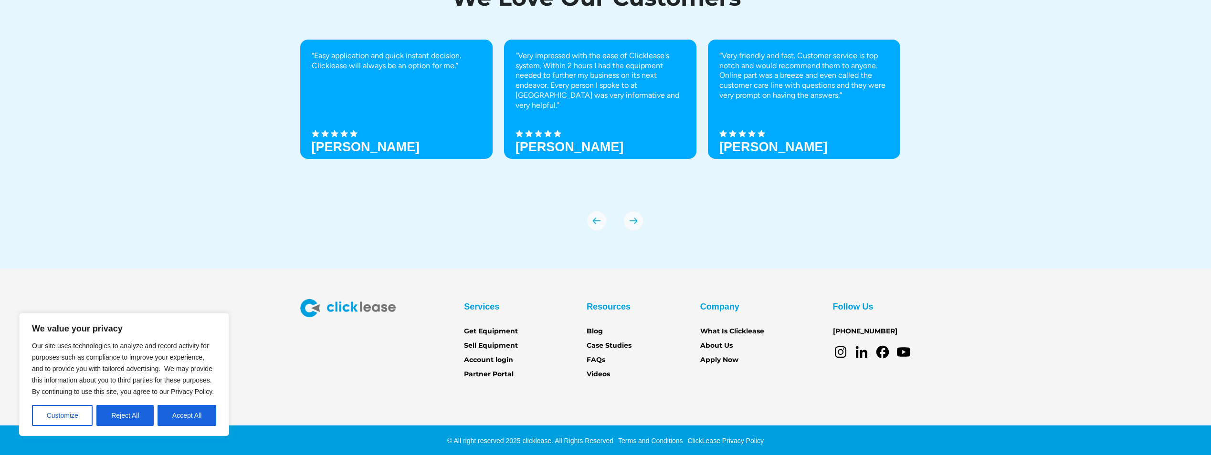
scroll to position [3394, 0]
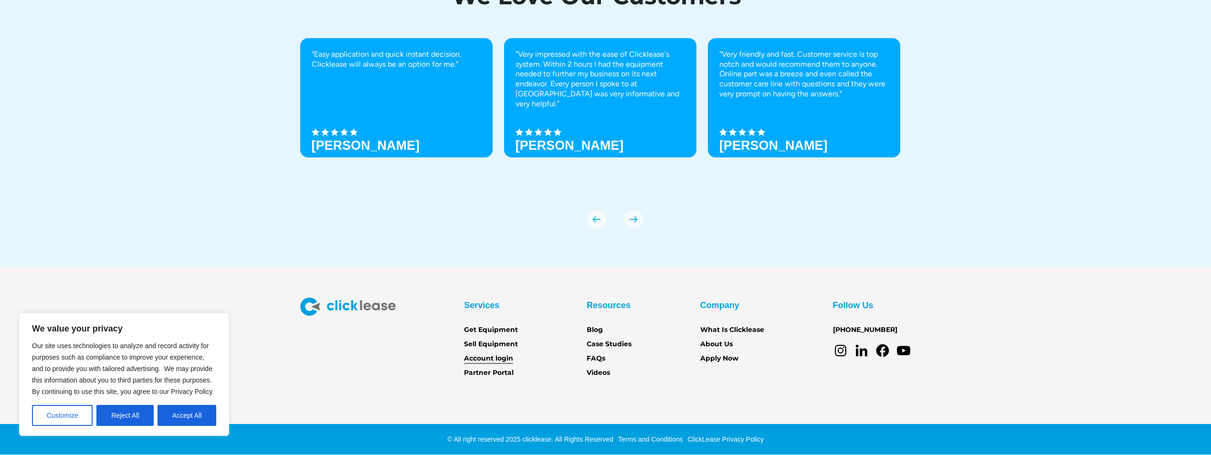
click at [485, 358] on link "Account login" at bounding box center [488, 359] width 49 height 10
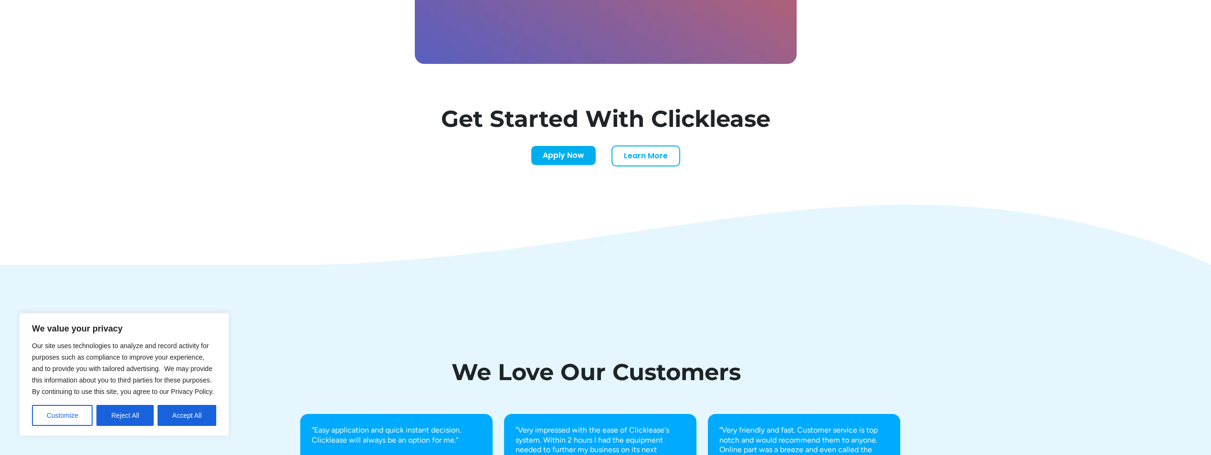
scroll to position [2918, 0]
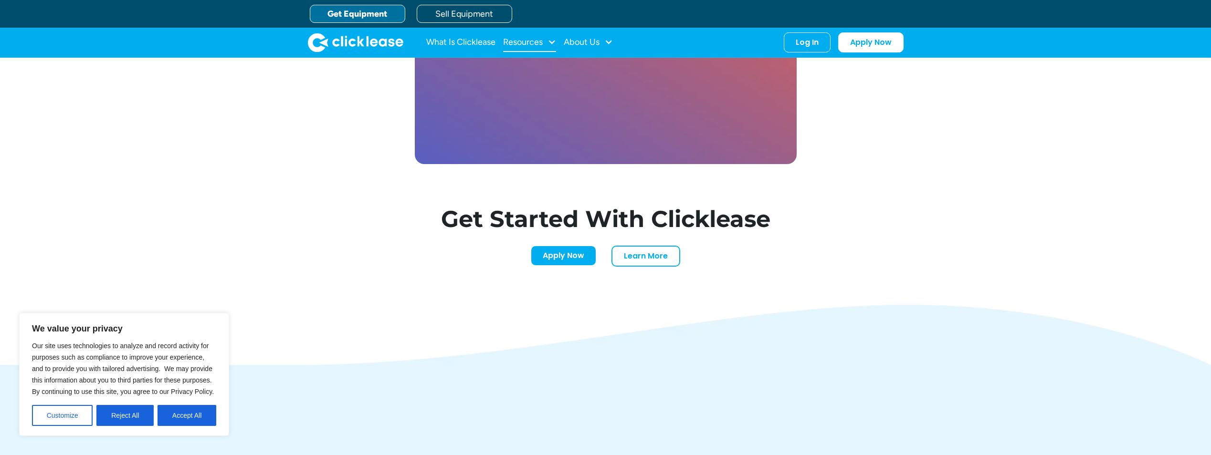
click at [529, 42] on div "Resources" at bounding box center [523, 42] width 40 height 0
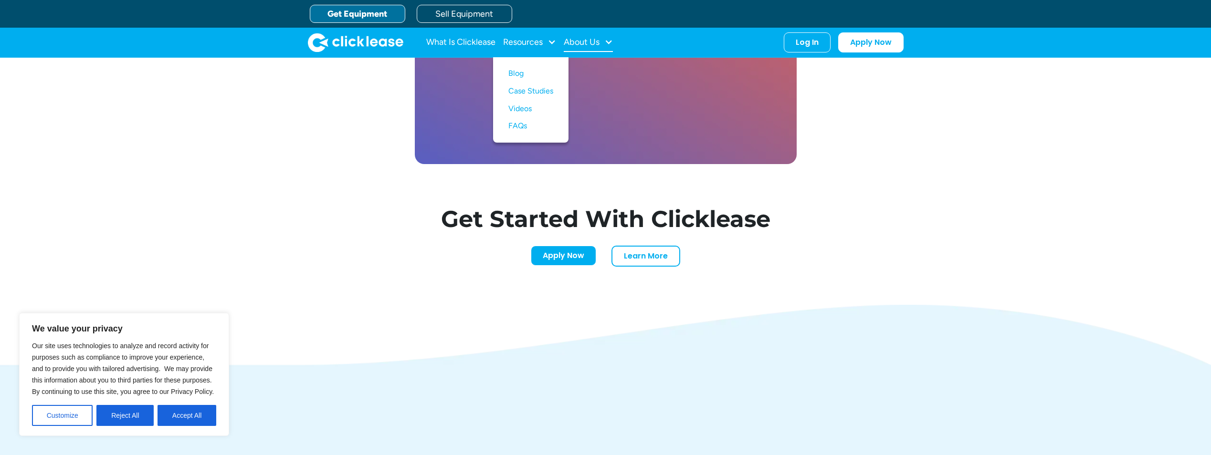
click at [579, 42] on div "About Us" at bounding box center [582, 42] width 36 height 0
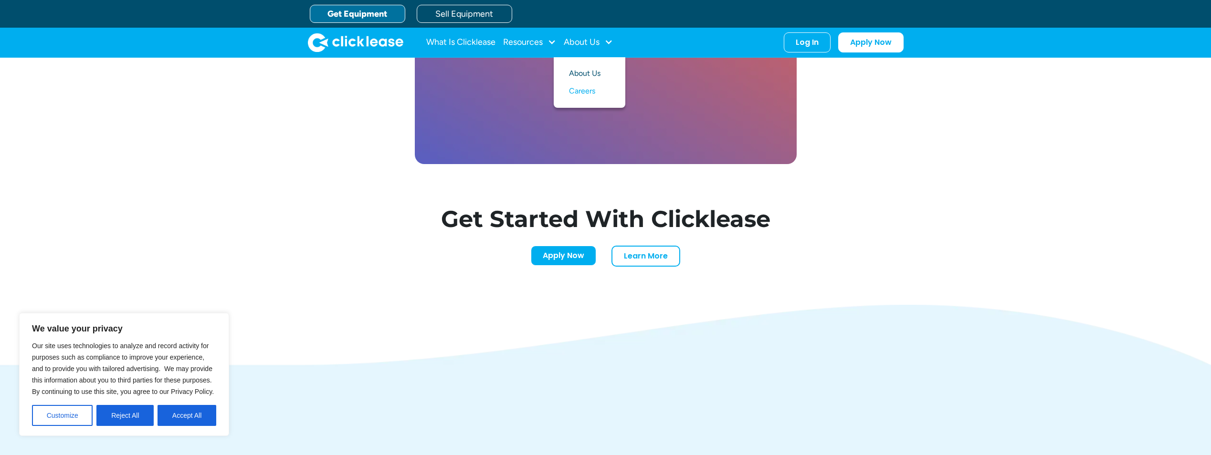
click at [585, 73] on link "About Us" at bounding box center [589, 74] width 41 height 18
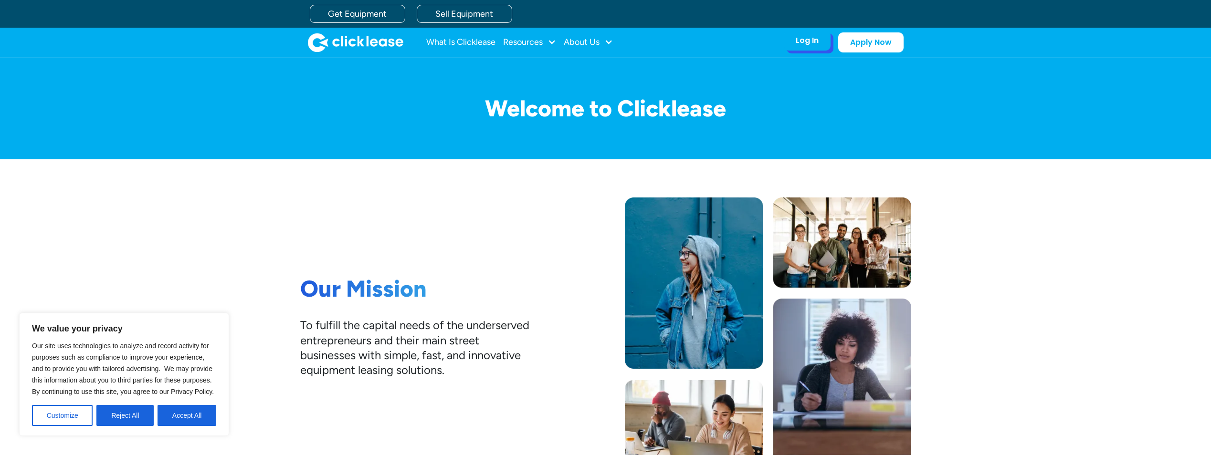
click at [802, 38] on div "Log In" at bounding box center [806, 41] width 23 height 10
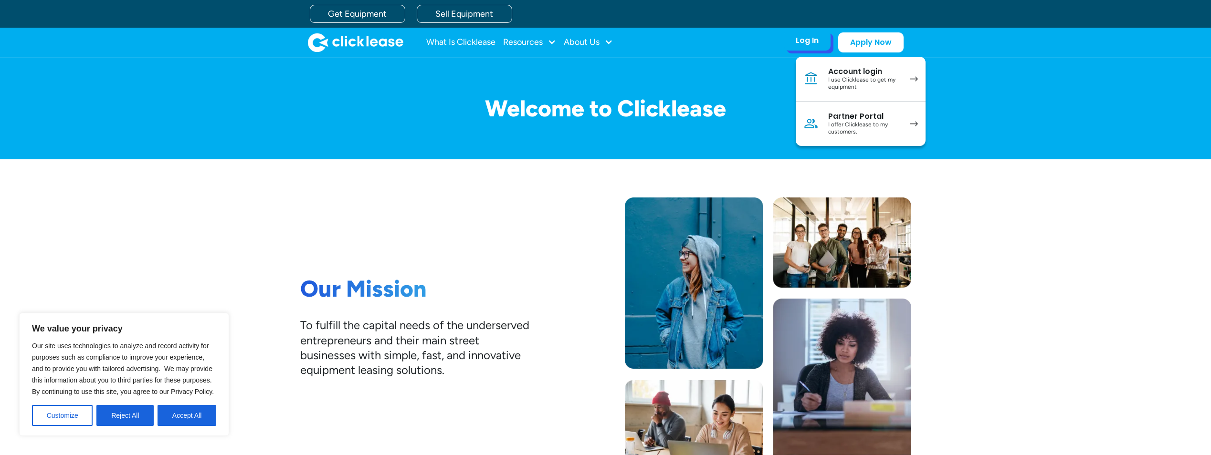
click at [845, 80] on div "I use Clicklease to get my equipment" at bounding box center [864, 83] width 72 height 15
